Goal: Task Accomplishment & Management: Use online tool/utility

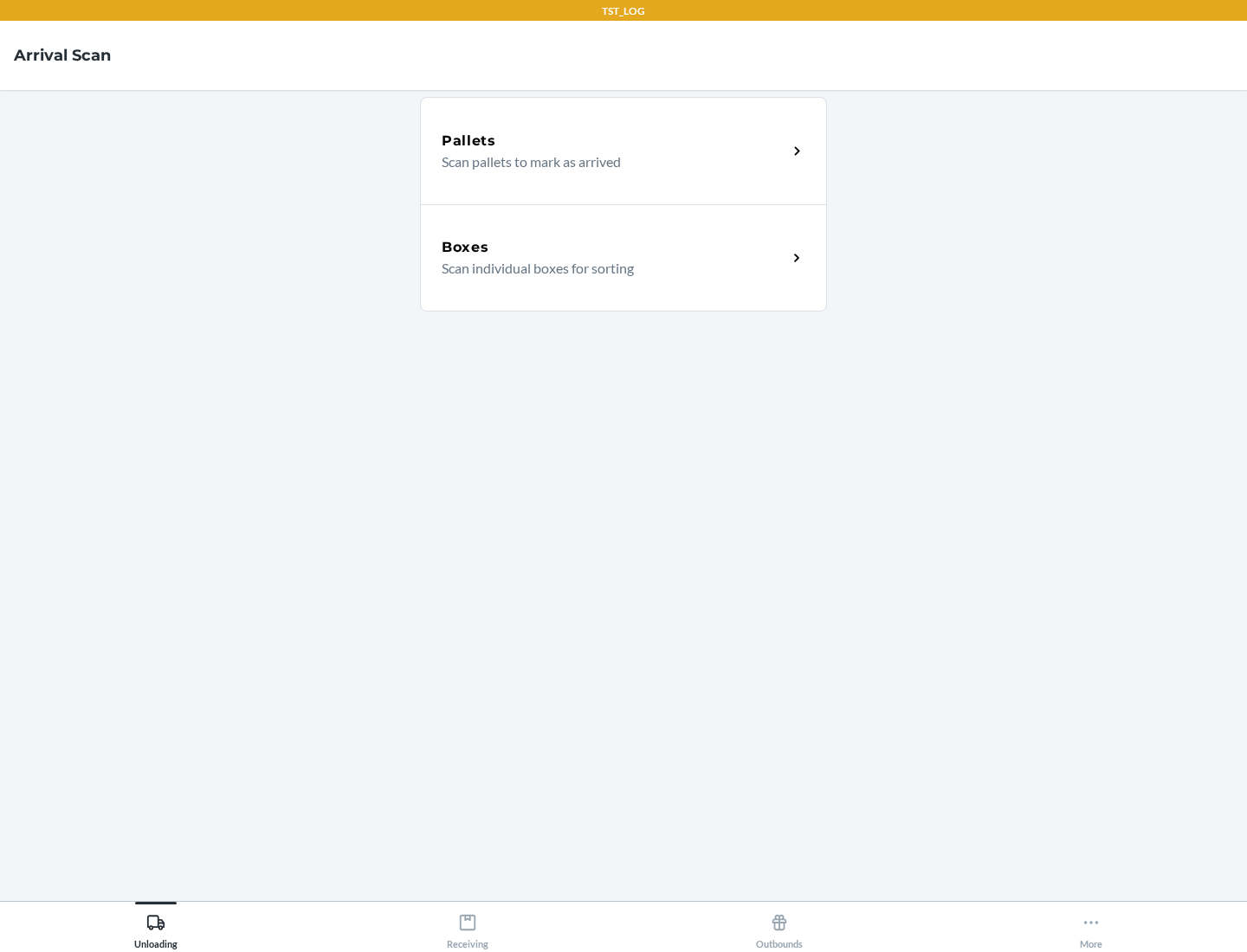
click at [614, 247] on div "Boxes" at bounding box center [614, 247] width 345 height 21
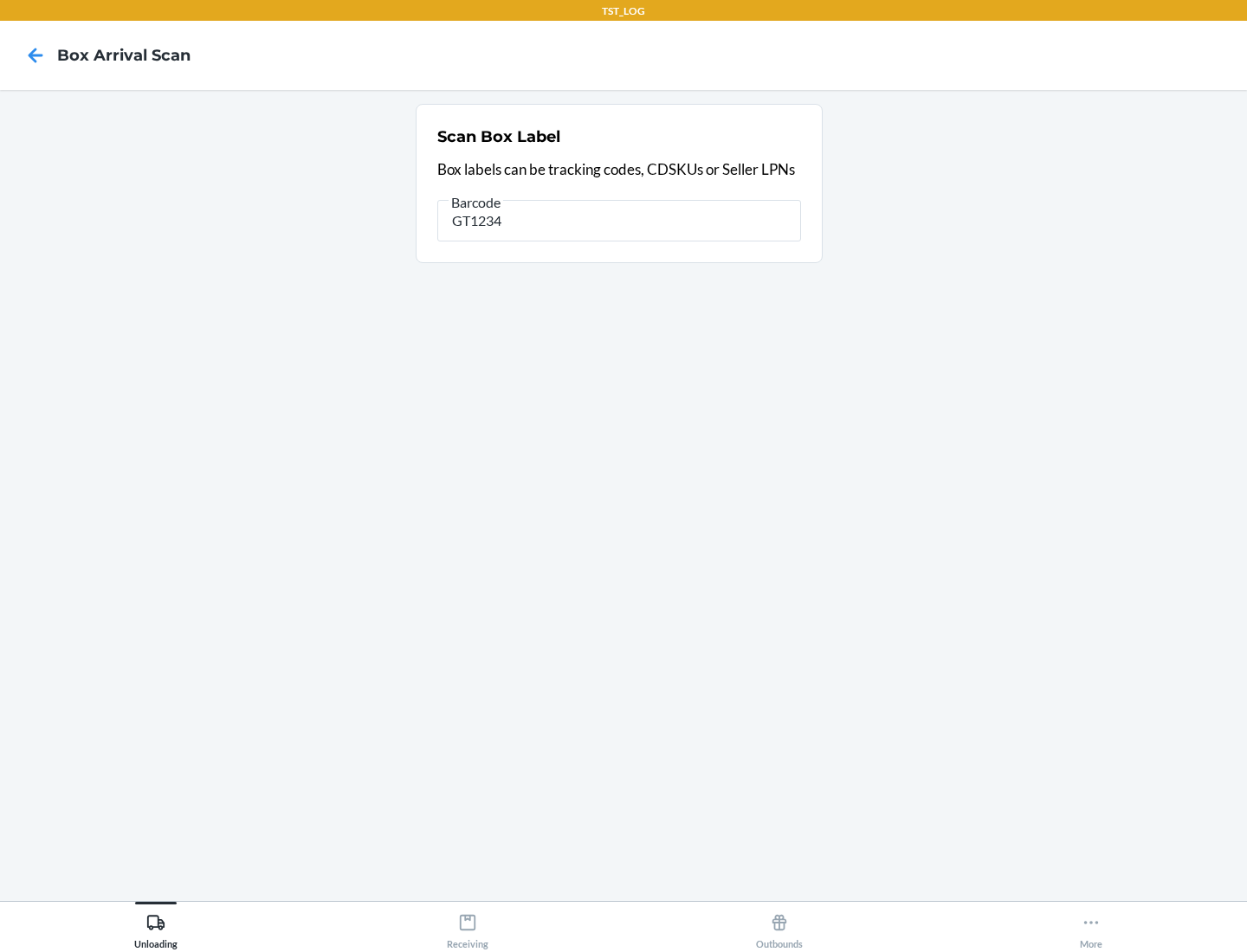
type input "GT1234"
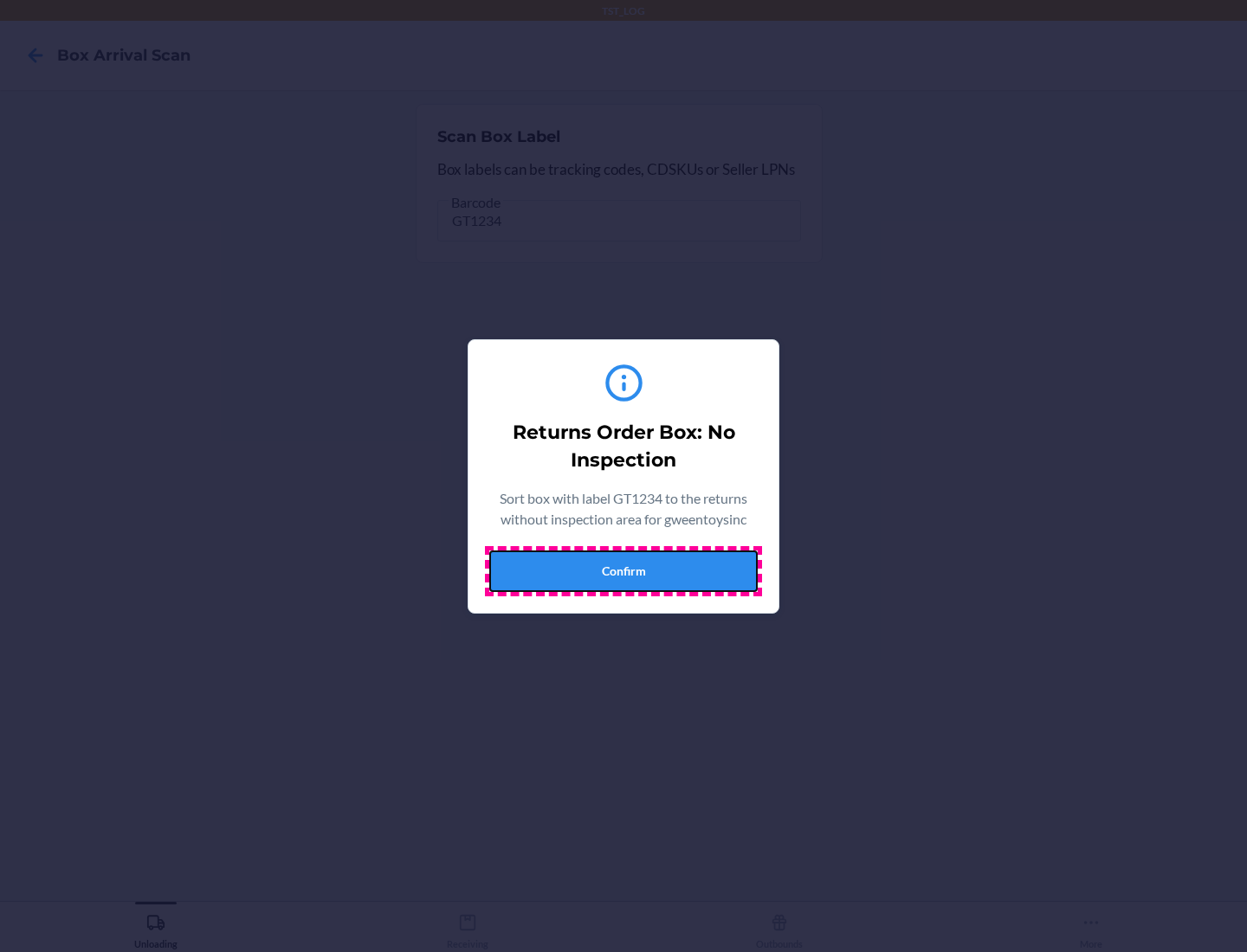
click at [624, 570] on button "Confirm" at bounding box center [623, 571] width 268 height 42
